Goal: Task Accomplishment & Management: Use online tool/utility

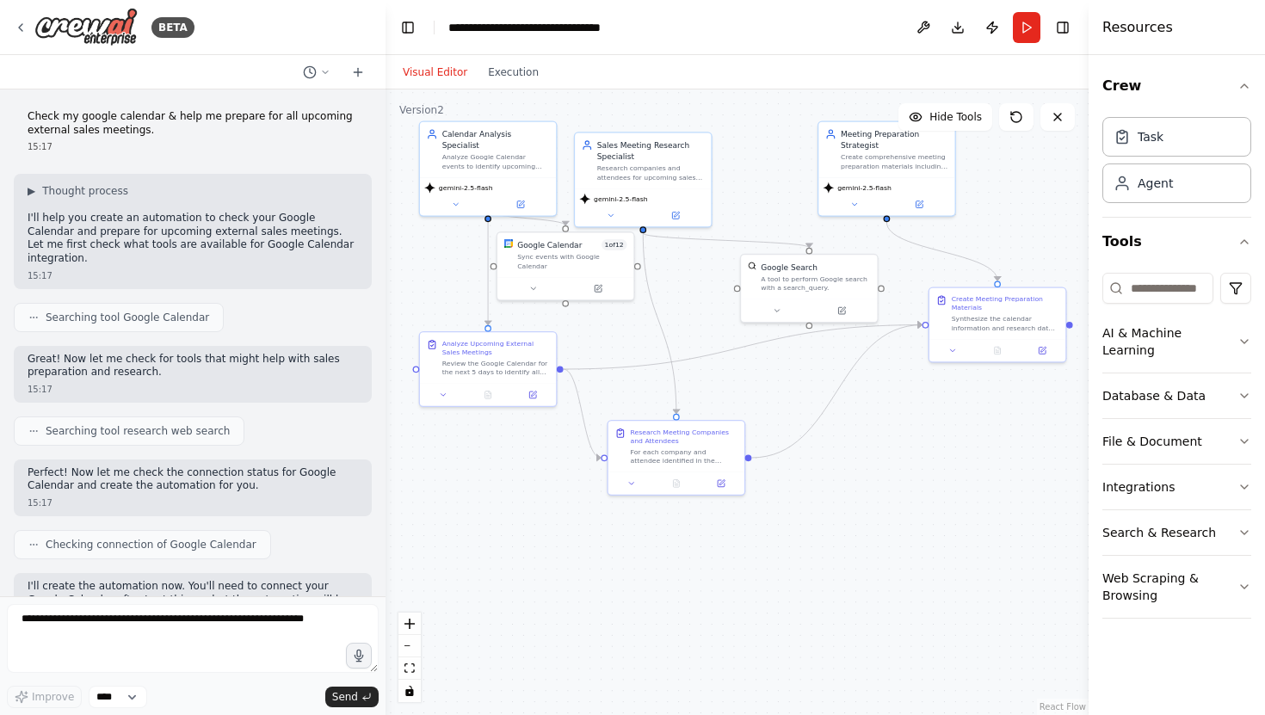
scroll to position [975, 0]
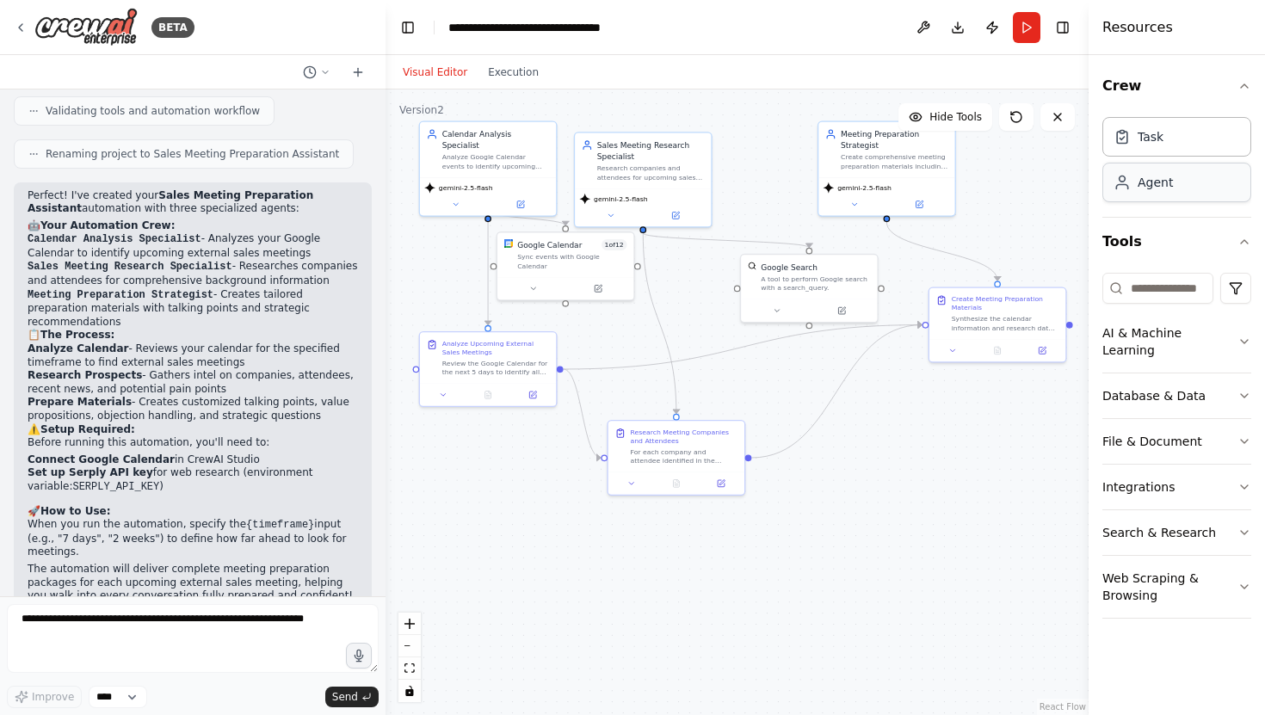
click at [1148, 187] on div "Agent" at bounding box center [1154, 182] width 35 height 17
click at [1157, 150] on div "Task" at bounding box center [1176, 136] width 149 height 40
click at [1160, 197] on div "Agent" at bounding box center [1176, 183] width 149 height 40
click at [1172, 156] on div "Task Agent" at bounding box center [1176, 156] width 149 height 93
click at [1160, 280] on input at bounding box center [1157, 288] width 111 height 31
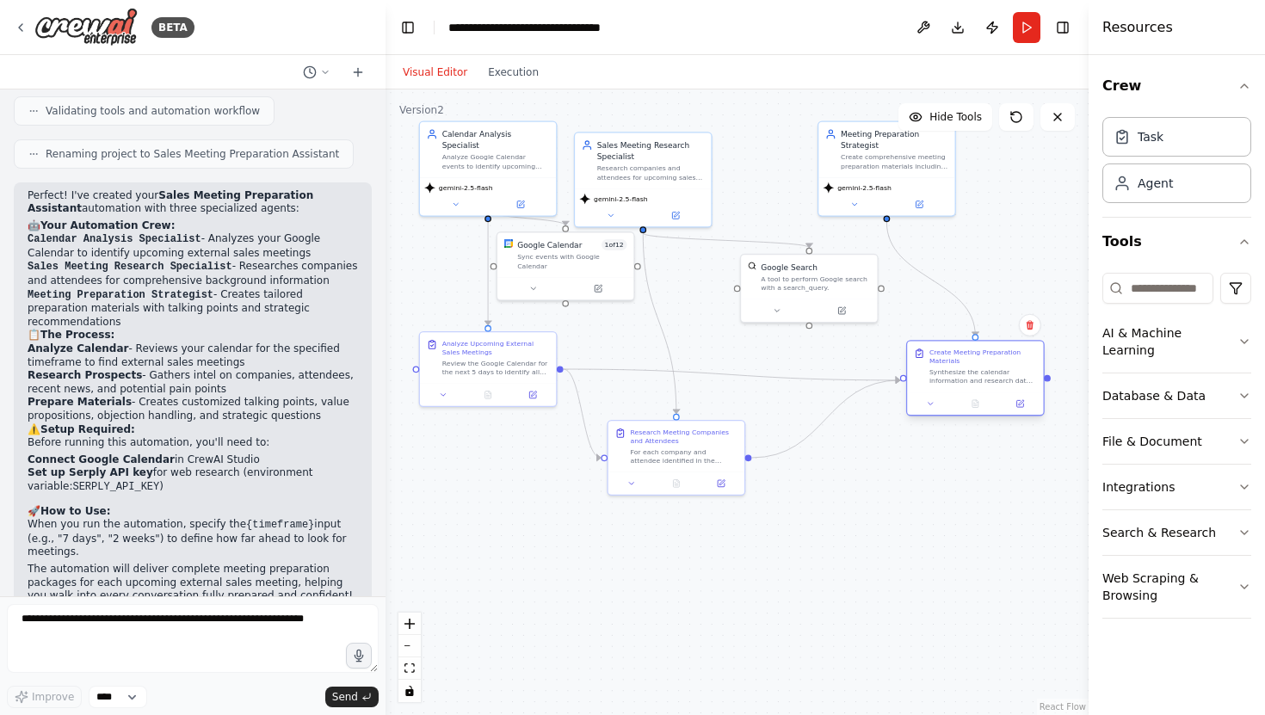
drag, startPoint x: 1028, startPoint y: 320, endPoint x: 999, endPoint y: 387, distance: 73.2
click at [999, 387] on div "Create Meeting Preparation Materials Synthesize the calendar information and re…" at bounding box center [975, 367] width 136 height 51
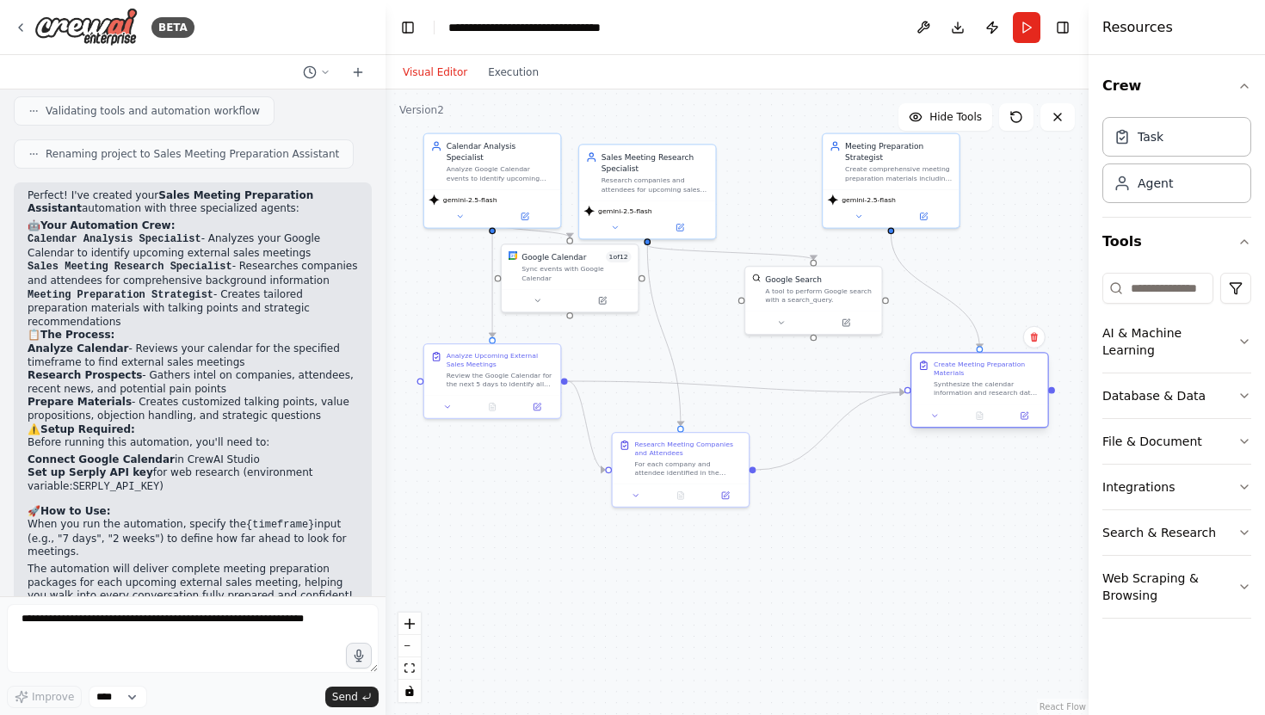
drag, startPoint x: 1050, startPoint y: 379, endPoint x: 1050, endPoint y: 391, distance: 11.2
click at [1050, 391] on div ".deletable-edge-delete-btn { width: 20px; height: 20px; border: 0px solid #ffff…" at bounding box center [736, 401] width 703 height 625
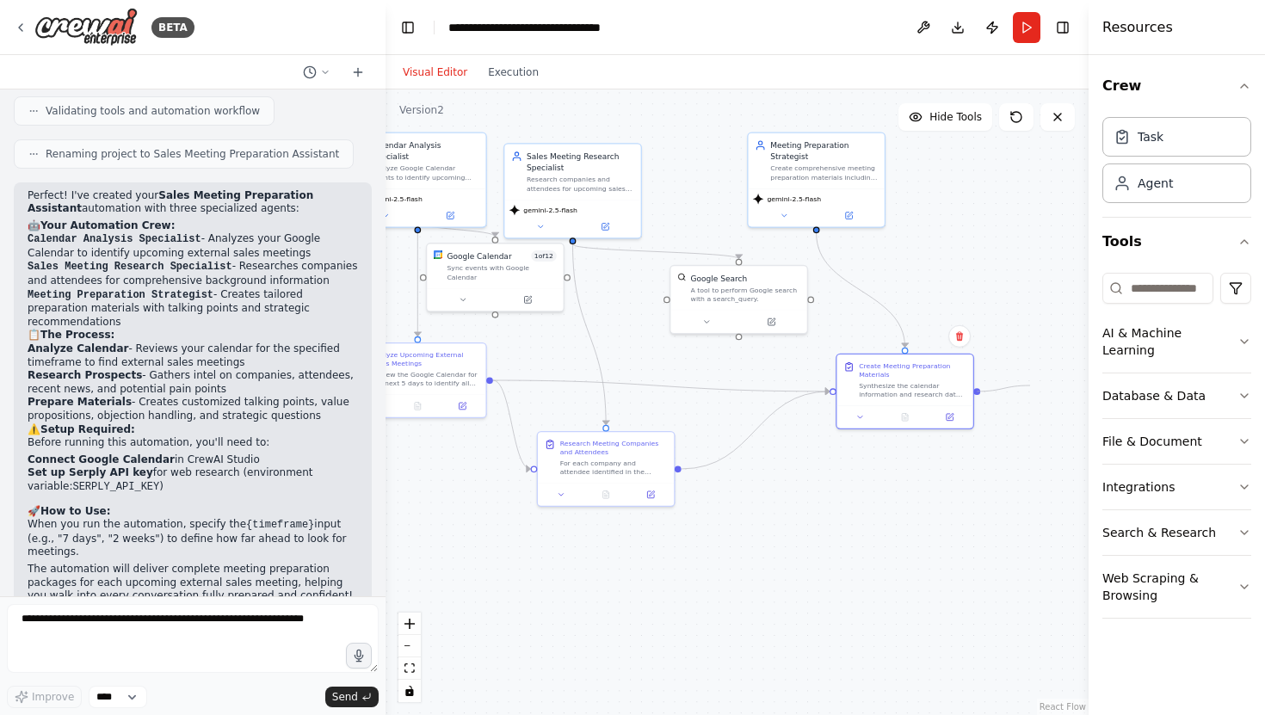
drag, startPoint x: 1049, startPoint y: 390, endPoint x: 1030, endPoint y: 385, distance: 19.4
click at [1030, 385] on div ".deletable-edge-delete-btn { width: 20px; height: 20px; border: 0px solid #ffff…" at bounding box center [736, 401] width 703 height 625
click at [907, 385] on div "Synthesize the calendar information and research data to create comprehensive p…" at bounding box center [913, 388] width 108 height 18
click at [524, 71] on button "Execution" at bounding box center [512, 72] width 71 height 21
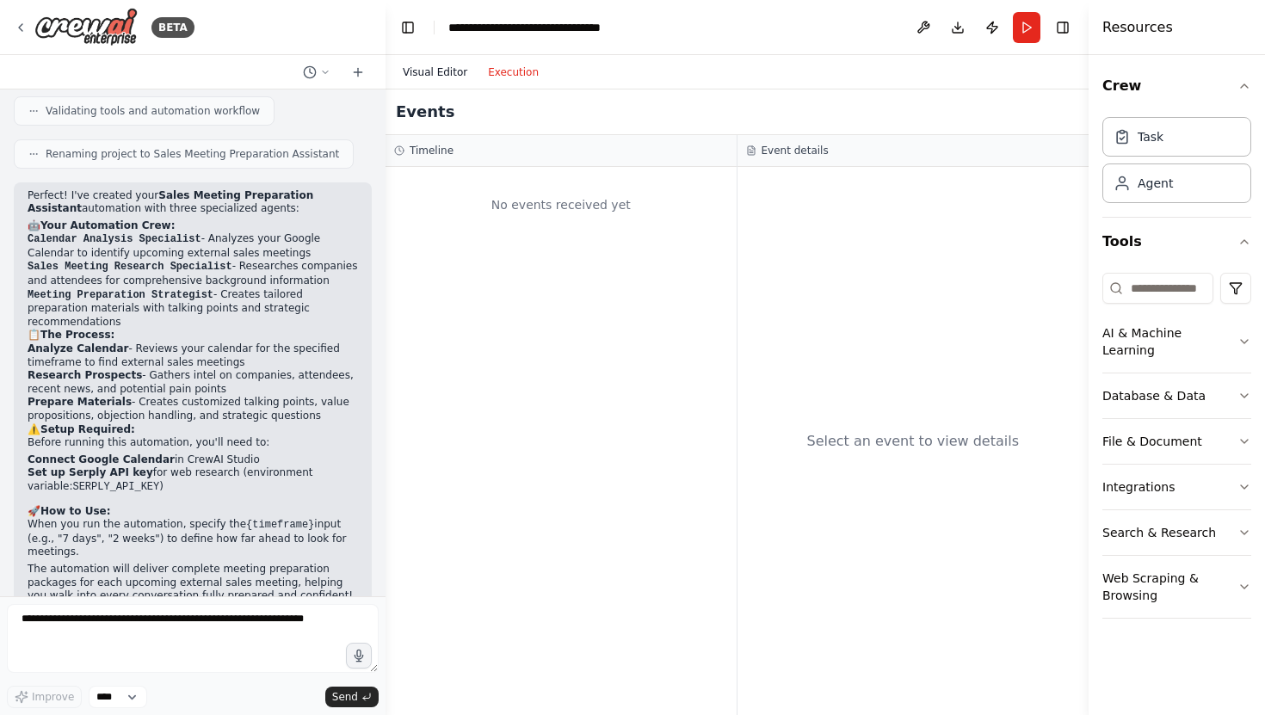
click at [425, 67] on button "Visual Editor" at bounding box center [434, 72] width 85 height 21
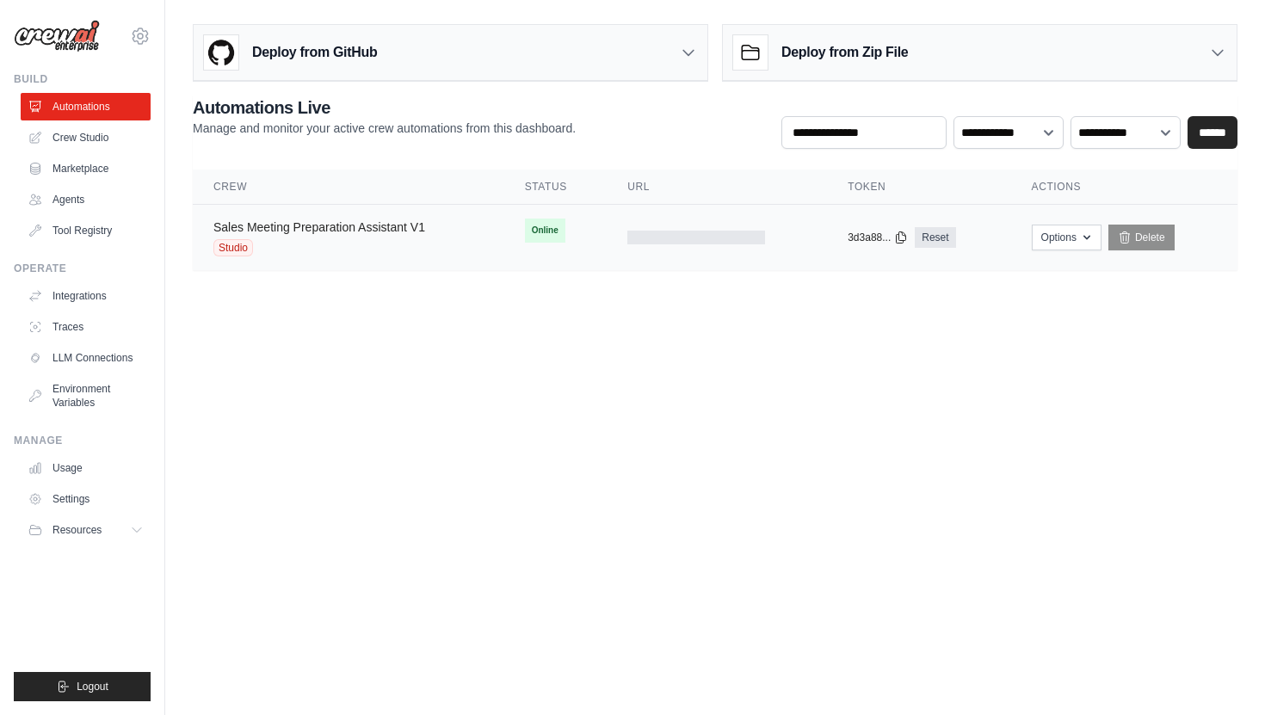
click at [401, 222] on link "Sales Meeting Preparation Assistant V1" at bounding box center [319, 227] width 212 height 14
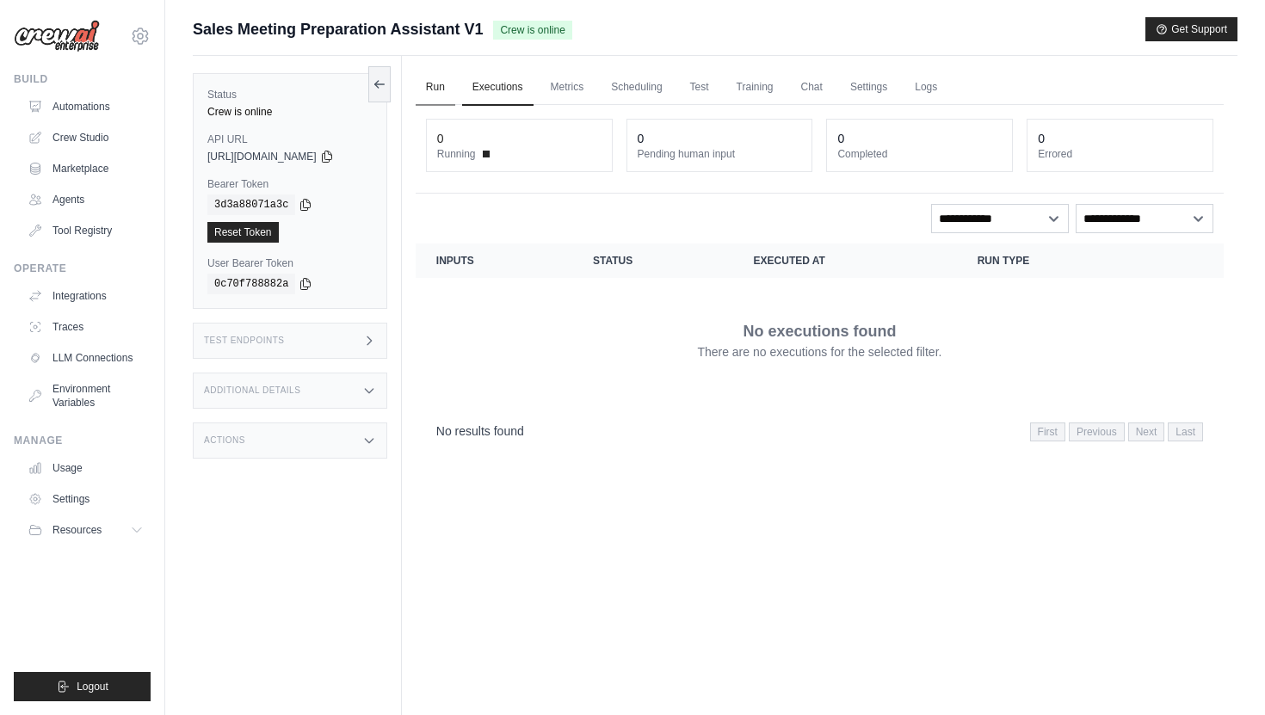
click at [447, 88] on link "Run" at bounding box center [436, 88] width 40 height 36
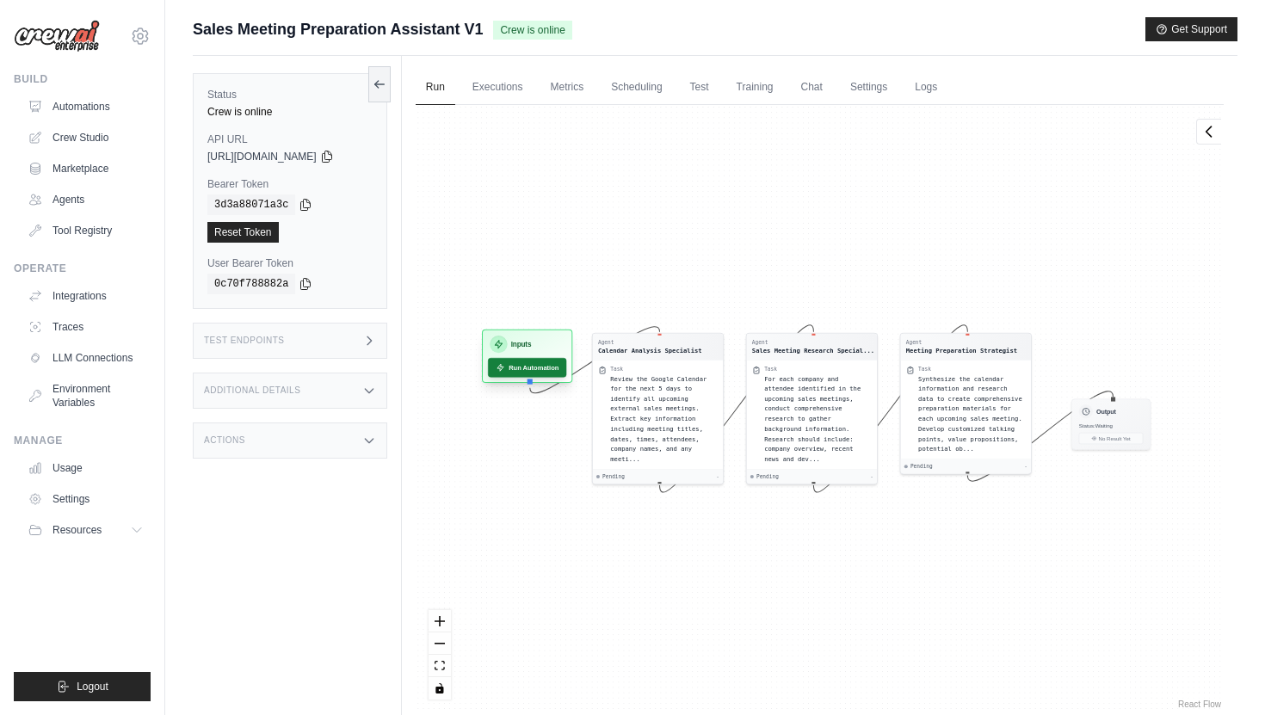
click at [557, 361] on button "Run Automation" at bounding box center [527, 368] width 78 height 20
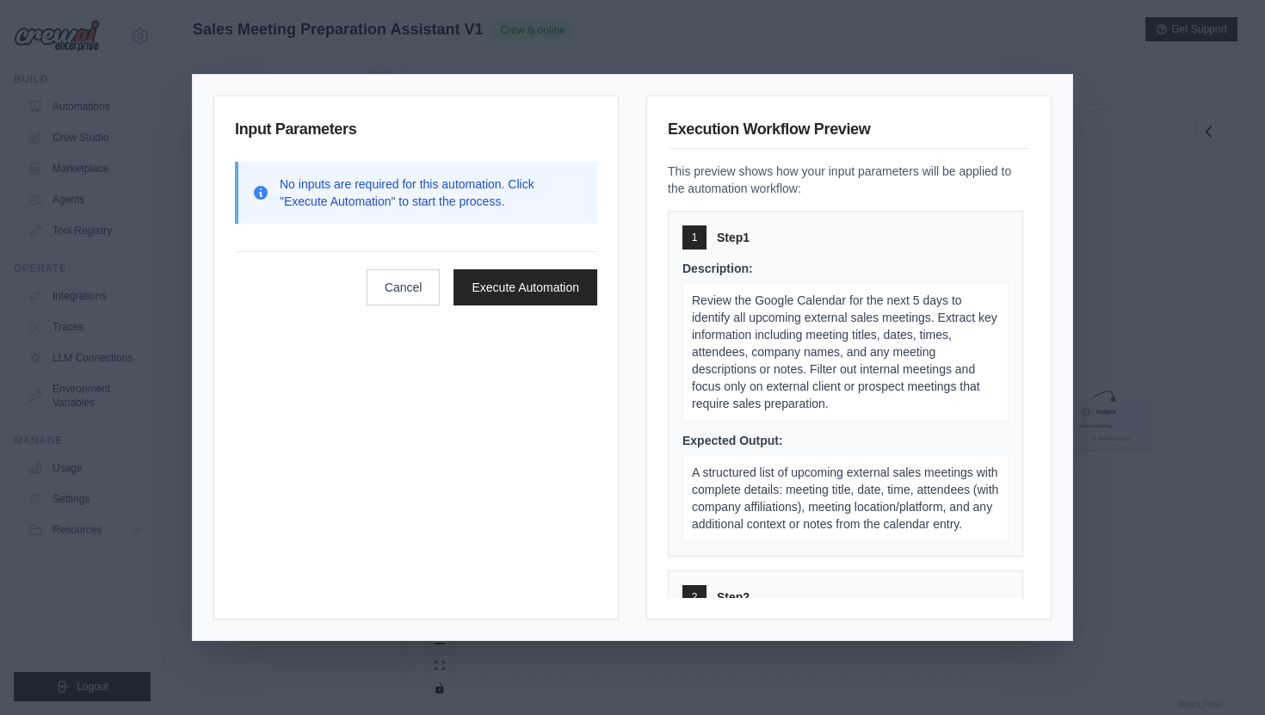
click at [1148, 162] on div "Input Parameters No inputs are required for this automation. Click "Execute Aut…" at bounding box center [632, 357] width 1265 height 715
